Goal: Information Seeking & Learning: Learn about a topic

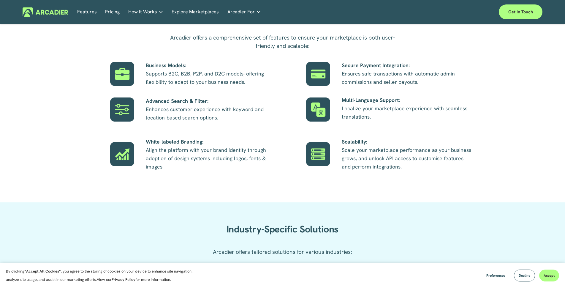
scroll to position [356, 0]
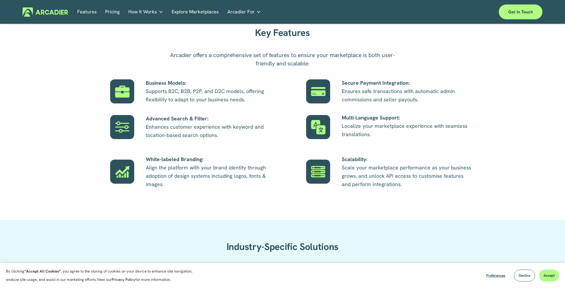
drag, startPoint x: 203, startPoint y: 97, endPoint x: 205, endPoint y: 101, distance: 4.0
click at [205, 101] on p "Business Models: Supports B2C, B2B, P2P, and D2C models, offering flexibility t…" at bounding box center [211, 91] width 131 height 25
click at [208, 95] on p "Business Models: Supports B2C, B2B, P2P, and D2C models, offering flexibility t…" at bounding box center [211, 91] width 131 height 25
click at [113, 93] on div at bounding box center [122, 91] width 24 height 24
click at [86, 185] on div "Key Features Arcadier offers a comprehensive set of features to ensure your mar…" at bounding box center [282, 113] width 565 height 179
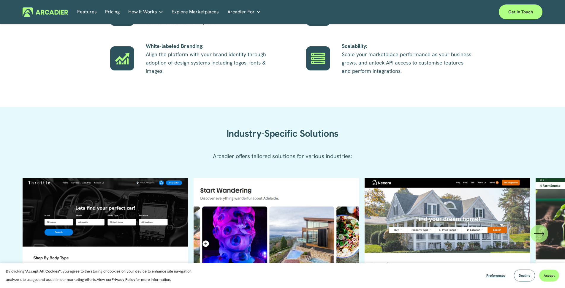
scroll to position [564, 0]
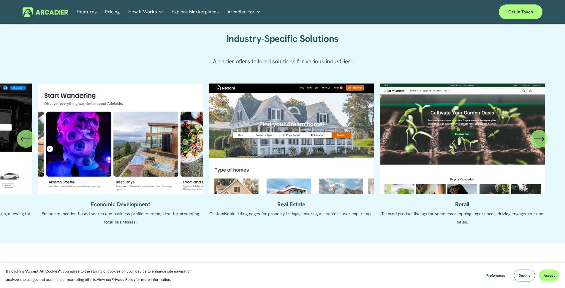
drag, startPoint x: 313, startPoint y: 209, endPoint x: 162, endPoint y: 209, distance: 150.5
click at [162, 209] on ul "Automotive Enhanced listing pages with VIN lookup features and car history repo…" at bounding box center [283, 158] width 520 height 151
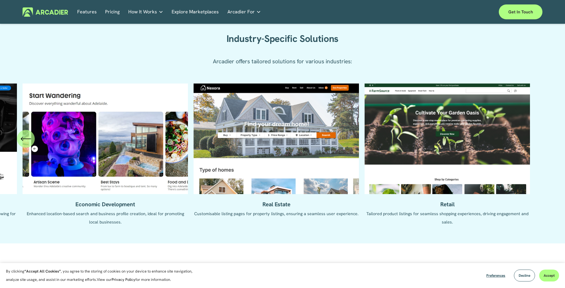
drag, startPoint x: 408, startPoint y: 209, endPoint x: 222, endPoint y: 213, distance: 186.1
click at [222, 213] on ul "Automotive Enhanced listing pages with VIN lookup features and car history repo…" at bounding box center [283, 158] width 520 height 151
drag, startPoint x: 417, startPoint y: 178, endPoint x: 251, endPoint y: 178, distance: 166.8
click at [251, 178] on ul "Automotive Enhanced listing pages with VIN lookup features and car history repo…" at bounding box center [283, 158] width 520 height 151
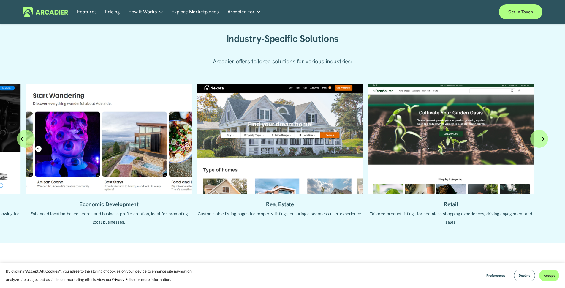
drag, startPoint x: 204, startPoint y: 169, endPoint x: 173, endPoint y: 174, distance: 30.6
click at [173, 174] on ul "Automotive Enhanced listing pages with VIN lookup features and car history repo…" at bounding box center [283, 158] width 520 height 151
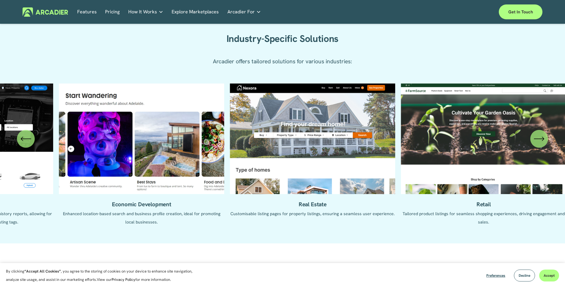
drag, startPoint x: 161, startPoint y: 164, endPoint x: 163, endPoint y: 162, distance: 3.2
click at [43, 164] on ul "Automotive Enhanced listing pages with VIN lookup features and car history repo…" at bounding box center [283, 158] width 520 height 151
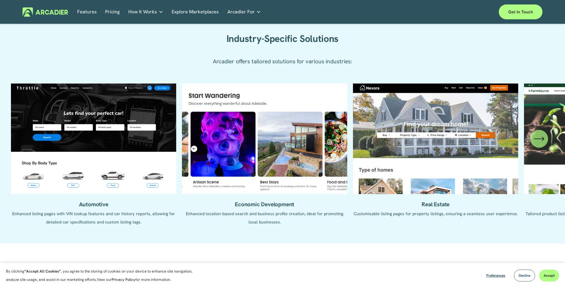
drag, startPoint x: 231, startPoint y: 160, endPoint x: 570, endPoint y: 184, distance: 339.5
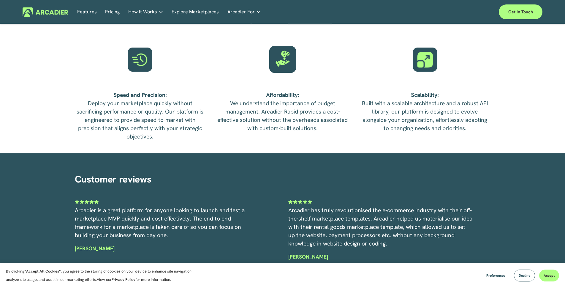
scroll to position [1306, 0]
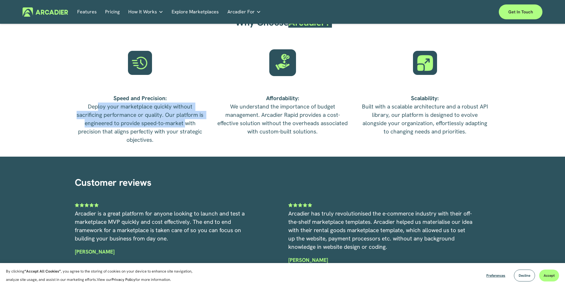
drag, startPoint x: 97, startPoint y: 112, endPoint x: 185, endPoint y: 121, distance: 88.1
click at [185, 121] on p "Speed and Precision: Deploy your marketplace quickly without sacrificing perfor…" at bounding box center [140, 119] width 131 height 50
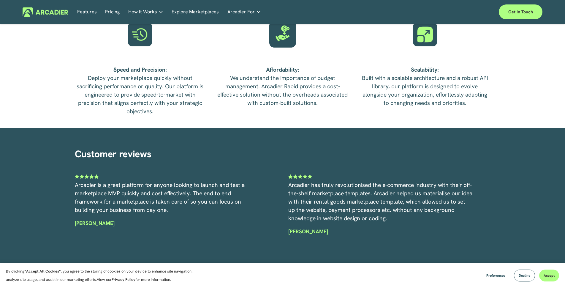
scroll to position [1365, 0]
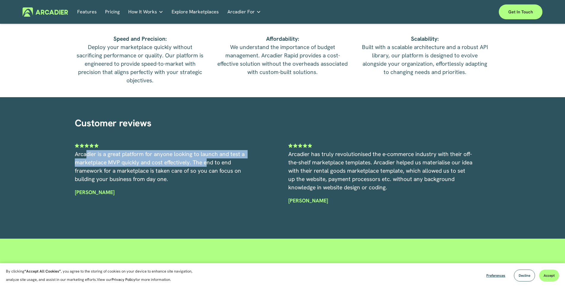
drag, startPoint x: 86, startPoint y: 155, endPoint x: 215, endPoint y: 168, distance: 130.1
click at [215, 168] on p "Arcadier is a great platform for anyone looking to launch and test a marketplac…" at bounding box center [167, 166] width 184 height 33
click at [210, 166] on span "Arcadier is a great platform for anyone looking to launch and test a marketplac…" at bounding box center [160, 166] width 171 height 32
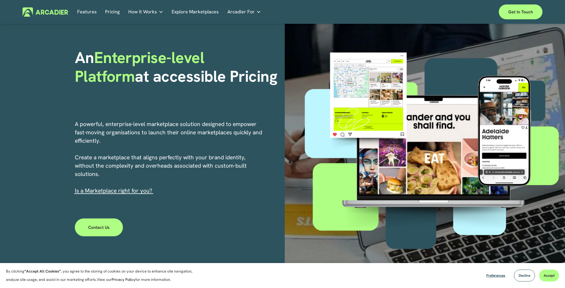
scroll to position [0, 0]
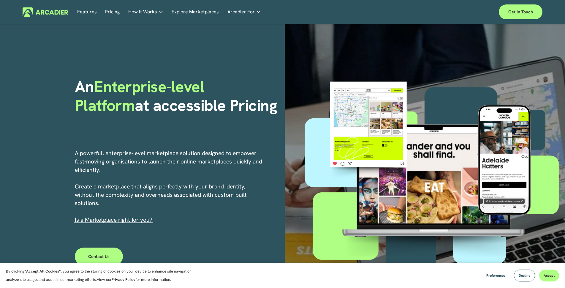
click at [197, 10] on link "Explore Marketplaces" at bounding box center [195, 11] width 47 height 9
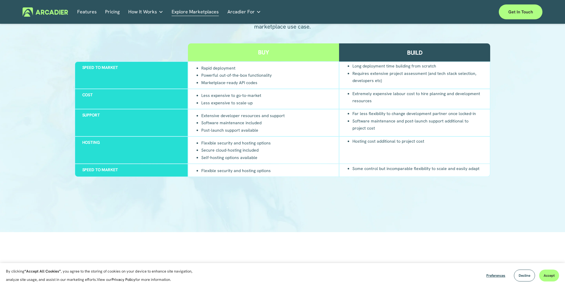
scroll to position [594, 0]
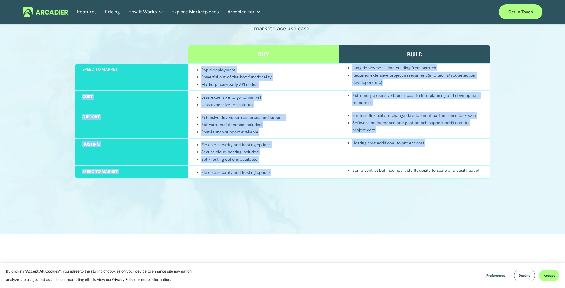
drag, startPoint x: 201, startPoint y: 71, endPoint x: 285, endPoint y: 170, distance: 129.7
click at [285, 170] on div "Buy Build Speed to market Rapid deployment Powerful out-of-the-box functionalit…" at bounding box center [283, 111] width 416 height 133
click at [280, 159] on div "Flexible security and hosting options Secure cloud-hosting included Self-hostin…" at bounding box center [263, 151] width 151 height 27
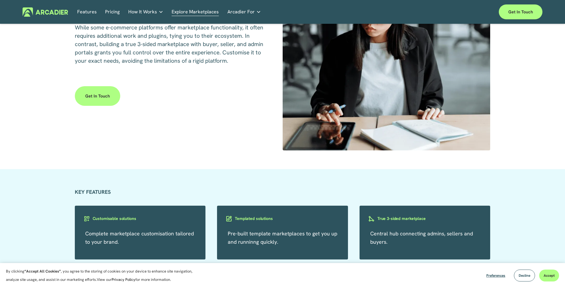
scroll to position [920, 0]
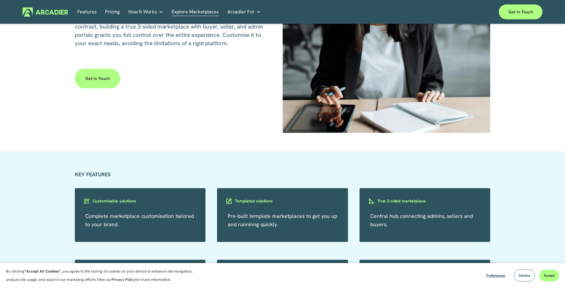
click at [310, 186] on div "KEY FEATURES Complete marketplace customisation tailored to your brand. Customi…" at bounding box center [282, 241] width 565 height 143
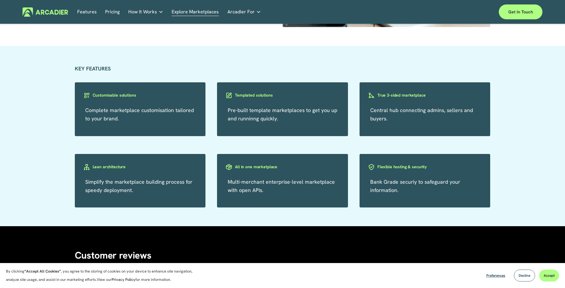
scroll to position [1039, 0]
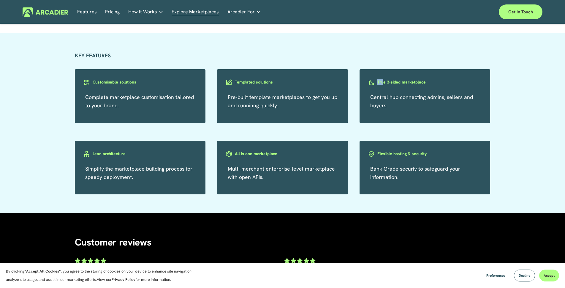
click at [402, 120] on div "KEY FEATURES Complete marketplace customisation tailored to your brand. Customi…" at bounding box center [282, 122] width 565 height 143
click at [484, 109] on div "Central hub connecting admins, sellers and buyers." at bounding box center [424, 96] width 131 height 54
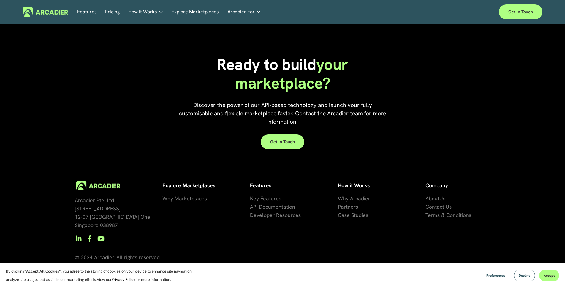
scroll to position [1341, 0]
click at [484, 115] on div "Ready to build your marketplace? Discover the power of our API-based technology…" at bounding box center [282, 101] width 565 height 99
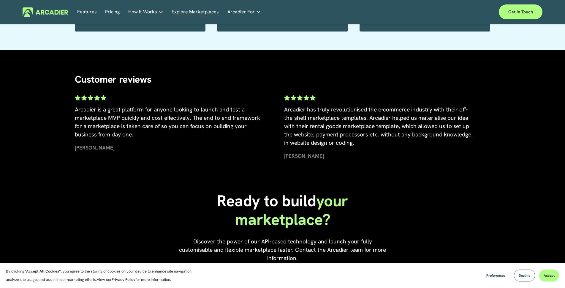
scroll to position [1193, 0]
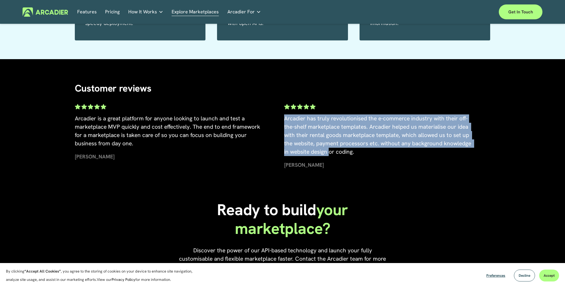
drag, startPoint x: 313, startPoint y: 136, endPoint x: 329, endPoint y: 156, distance: 25.4
click at [329, 156] on div "Customer reviews Arcadier is a great platform for anyone looking to launch and …" at bounding box center [282, 125] width 565 height 94
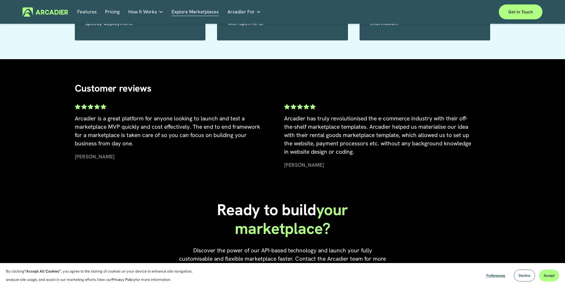
click at [354, 151] on span "Arcadier has truly revolutionised the e-commerce industry with their off-the-sh…" at bounding box center [378, 135] width 188 height 41
drag, startPoint x: 357, startPoint y: 154, endPoint x: 286, endPoint y: 154, distance: 71.2
click at [286, 154] on p "Arcadier has truly revolutionised the e-commerce industry with their off-the-sh…" at bounding box center [378, 135] width 189 height 42
click at [391, 128] on span "Arcadier has truly revolutionised the e-commerce industry with their off-the-sh…" at bounding box center [378, 135] width 188 height 41
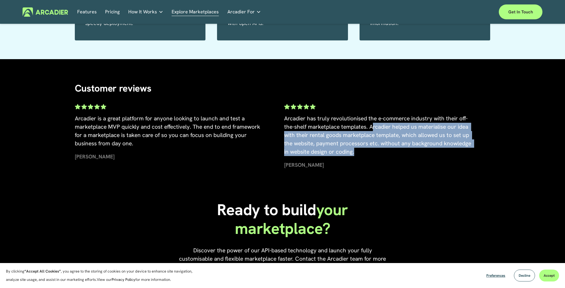
drag, startPoint x: 372, startPoint y: 128, endPoint x: 378, endPoint y: 154, distance: 26.6
click at [378, 154] on p "Arcadier has truly revolutionised the e-commerce industry with their off-the-sh…" at bounding box center [378, 135] width 189 height 42
click at [374, 150] on p "Arcadier has truly revolutionised the e-commerce industry with their off-the-sh…" at bounding box center [378, 135] width 189 height 42
drag, startPoint x: 358, startPoint y: 131, endPoint x: 367, endPoint y: 156, distance: 26.4
click at [367, 156] on p "Arcadier has truly revolutionised the e-commerce industry with their off-the-sh…" at bounding box center [378, 135] width 189 height 42
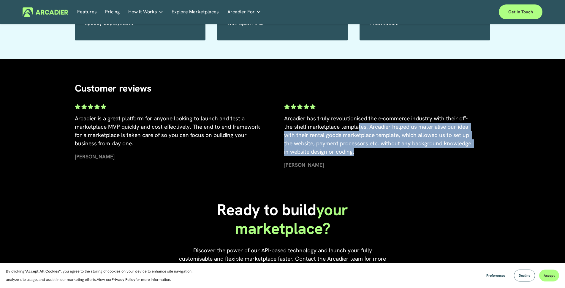
click at [364, 151] on p "Arcadier has truly revolutionised the e-commerce industry with their off-the-sh…" at bounding box center [378, 135] width 189 height 42
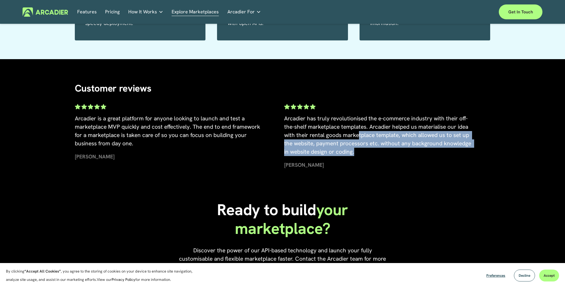
drag, startPoint x: 359, startPoint y: 138, endPoint x: 370, endPoint y: 154, distance: 19.2
click at [370, 154] on p "Arcadier has truly revolutionised the e-commerce industry with their off-the-sh…" at bounding box center [378, 135] width 189 height 42
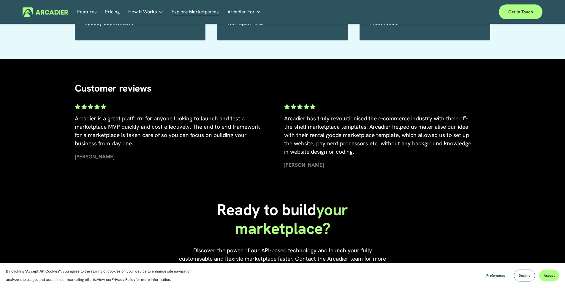
click at [251, 6] on div "Features Pricing How It Works Partners" at bounding box center [283, 11] width 520 height 15
click at [251, 9] on span "Arcadier For" at bounding box center [240, 12] width 27 height 8
click at [0, 0] on link "Real Estate Whether you sell or rent out real estate, our marketplace tech seam…" at bounding box center [0, 0] width 0 height 0
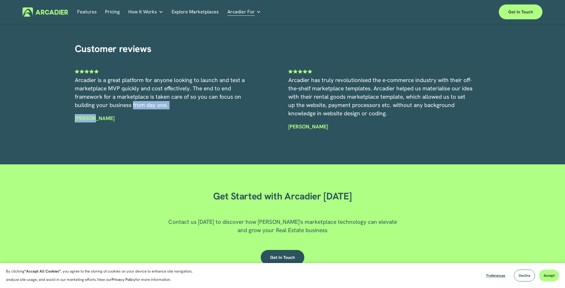
click at [161, 133] on div "Arcadier is a great platform for anyone looking to launch and test a marketplac…" at bounding box center [167, 112] width 184 height 72
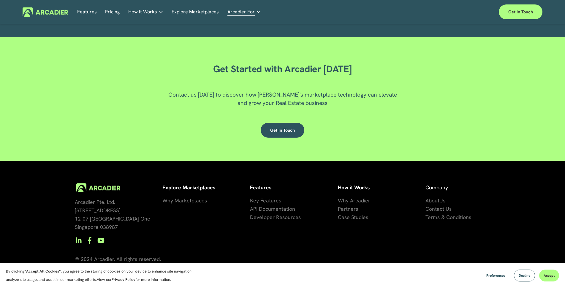
scroll to position [1230, 0]
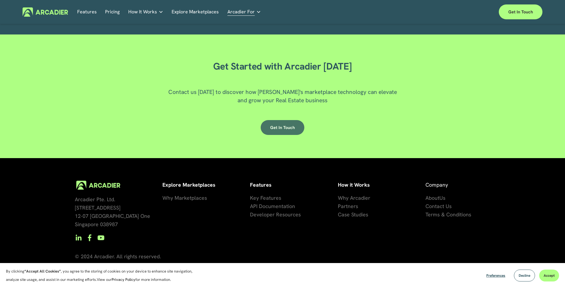
click at [278, 133] on link "Get in touch" at bounding box center [283, 127] width 44 height 15
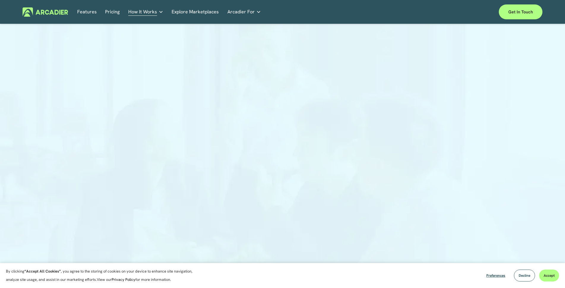
click at [140, 12] on span "How It Works" at bounding box center [142, 12] width 29 height 8
click at [47, 12] on img at bounding box center [45, 11] width 45 height 9
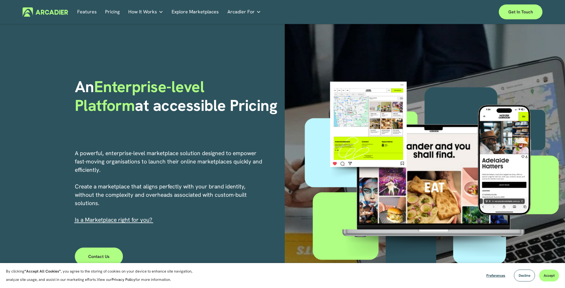
drag, startPoint x: 108, startPoint y: 12, endPoint x: 169, endPoint y: 57, distance: 75.5
click at [108, 12] on link "Pricing" at bounding box center [112, 11] width 15 height 9
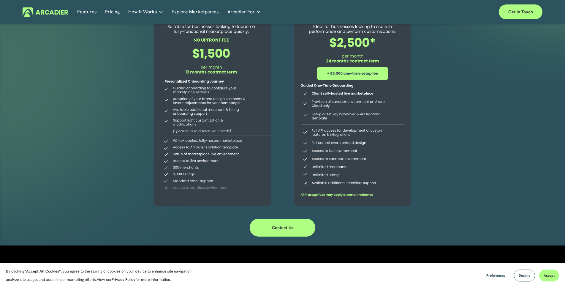
scroll to position [89, 0]
